Goal: Task Accomplishment & Management: Manage account settings

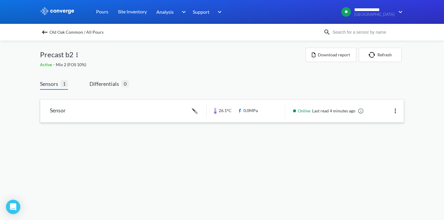
click at [159, 109] on link at bounding box center [221, 111] width 363 height 23
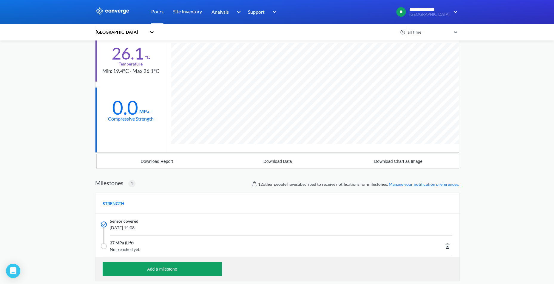
scroll to position [60, 0]
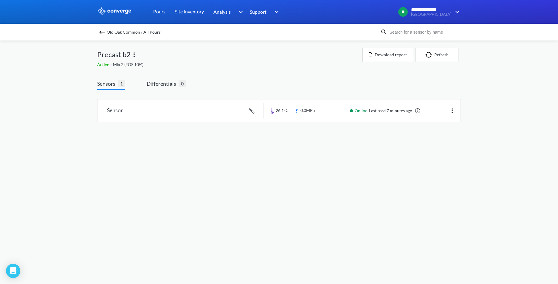
click at [132, 55] on img at bounding box center [134, 54] width 7 height 7
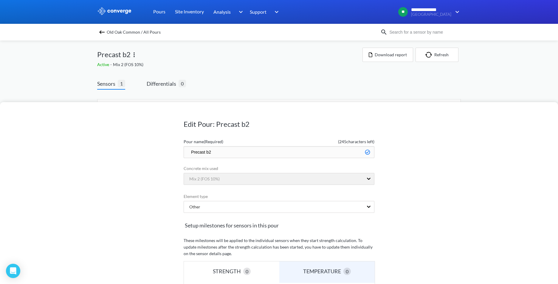
click at [136, 57] on div "Edit Pour: Precast b2 Pour name (Required) ( 245 characters left) Precast b2 Co…" at bounding box center [279, 170] width 558 height 227
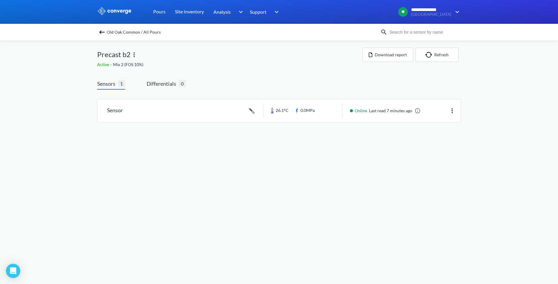
click at [137, 55] on img at bounding box center [134, 54] width 7 height 7
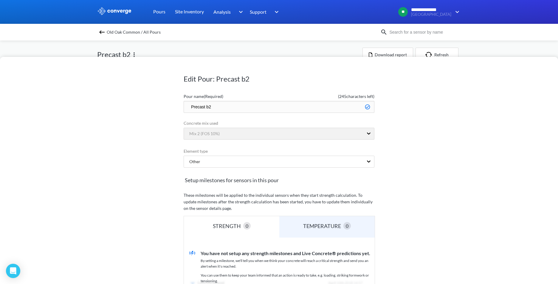
click at [229, 105] on input "Precast b2" at bounding box center [279, 107] width 191 height 12
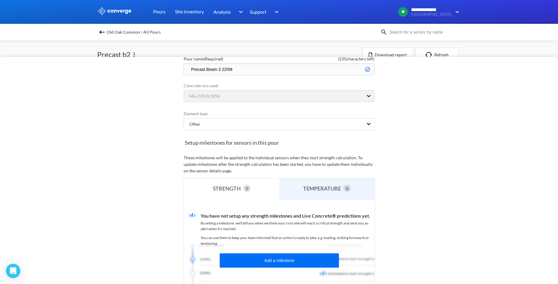
scroll to position [89, 0]
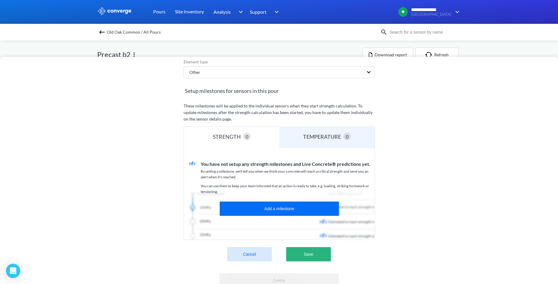
type input "Precast Beam 3 22/08"
click at [300, 256] on button "Save" at bounding box center [308, 254] width 45 height 14
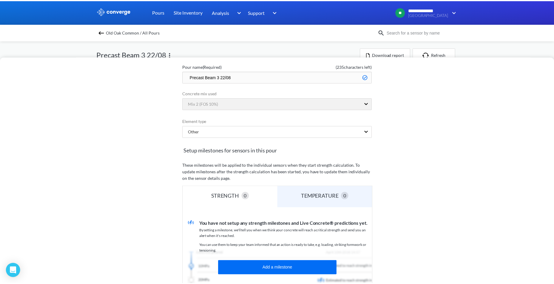
scroll to position [0, 0]
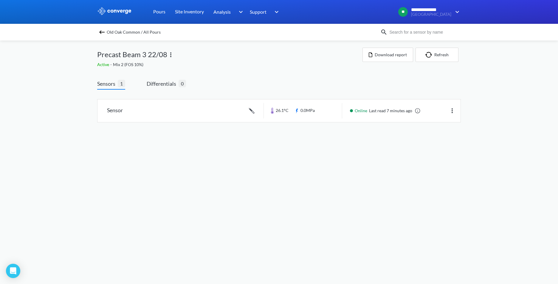
click at [101, 31] on img at bounding box center [101, 32] width 7 height 7
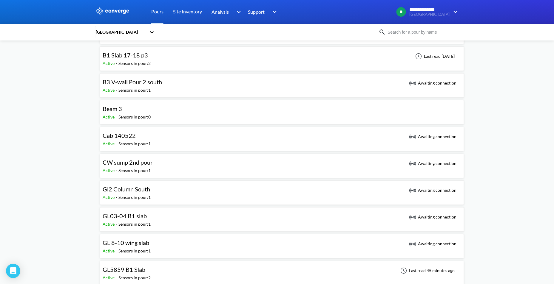
scroll to position [60, 0]
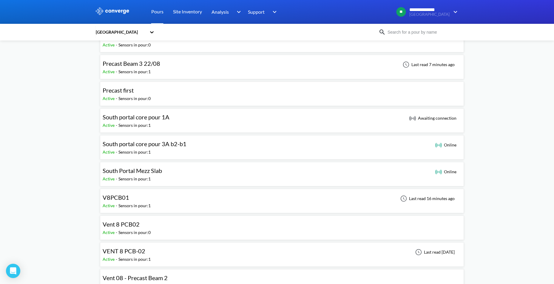
scroll to position [477, 0]
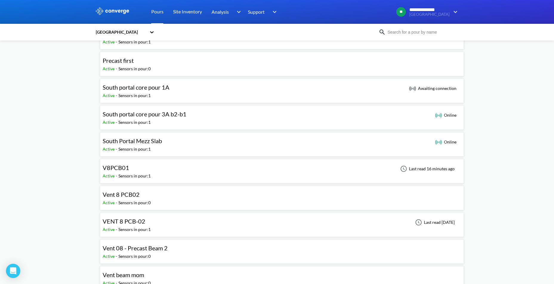
click at [181, 175] on div "V8PCB01 Active - Sensors in pour: 1 Last read 16 minutes ago" at bounding box center [282, 171] width 358 height 19
